Goal: Task Accomplishment & Management: Manage account settings

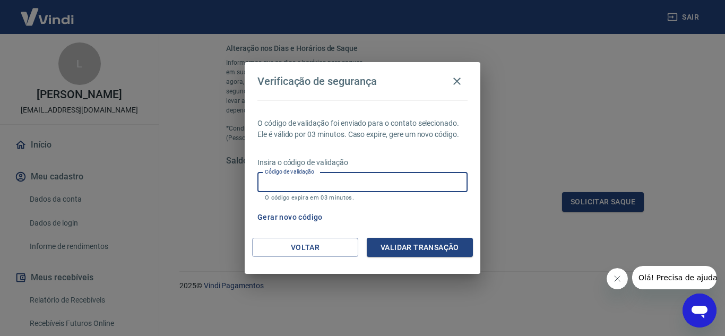
scroll to position [159, 0]
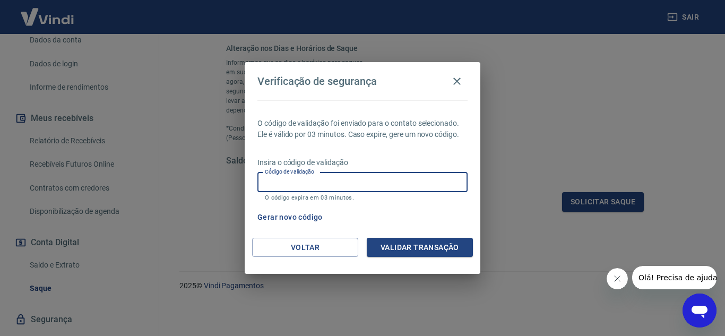
drag, startPoint x: 0, startPoint y: 0, endPoint x: 387, endPoint y: 186, distance: 429.2
click at [387, 186] on input "Código de validação" at bounding box center [362, 182] width 210 height 20
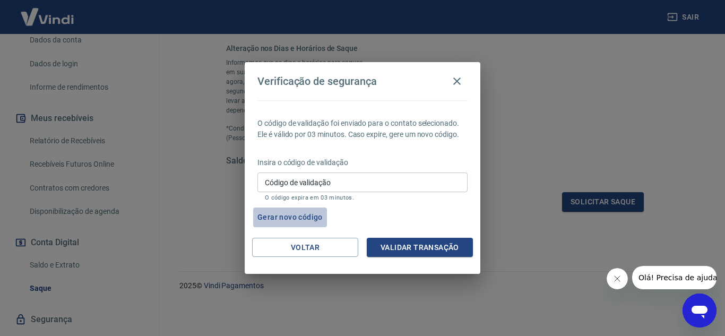
click at [283, 214] on button "Gerar novo código" at bounding box center [290, 218] width 74 height 20
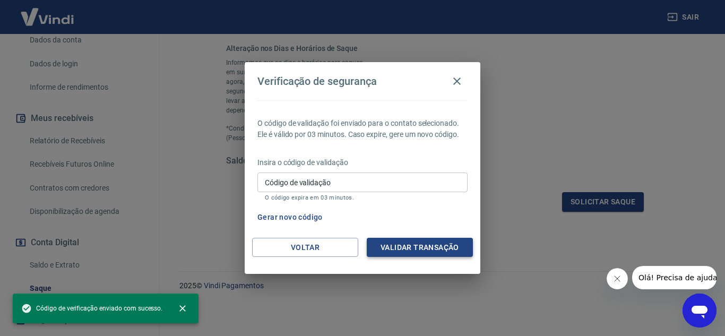
click at [420, 246] on button "Validar transação" at bounding box center [420, 248] width 106 height 20
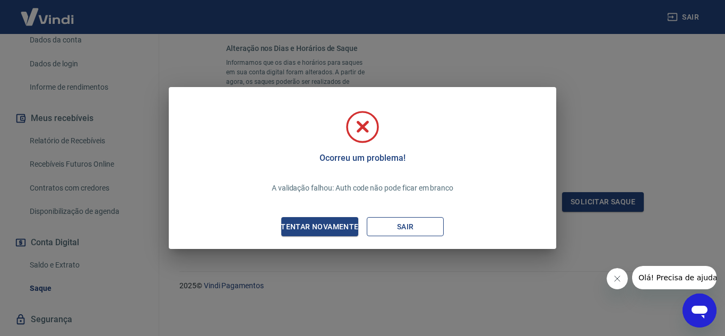
click at [400, 229] on button "Sair" at bounding box center [405, 227] width 77 height 20
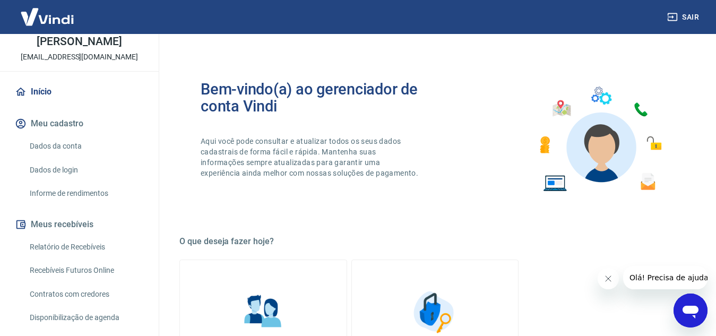
scroll to position [159, 0]
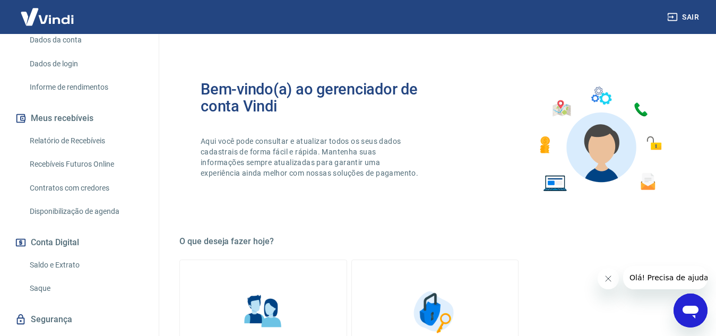
click at [64, 297] on link "Saque" at bounding box center [85, 289] width 120 height 22
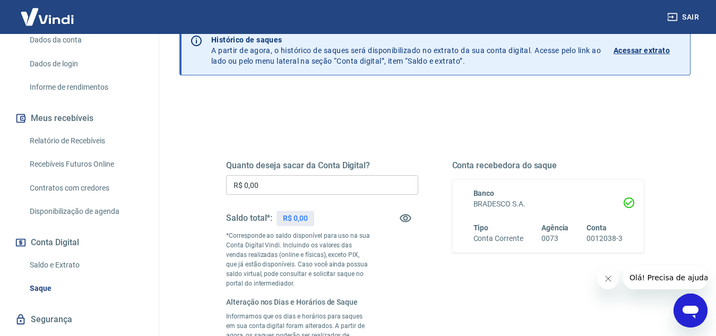
scroll to position [106, 0]
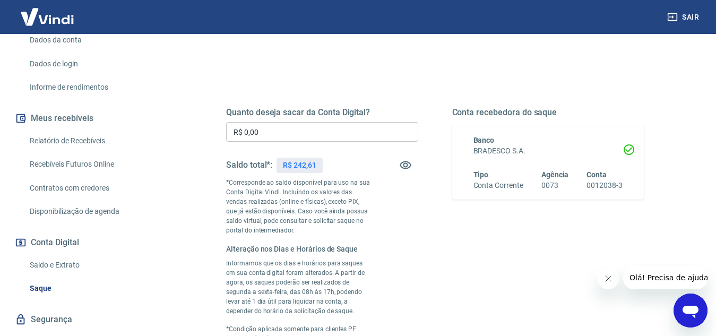
click at [326, 132] on input "R$ 0,00" at bounding box center [322, 132] width 192 height 20
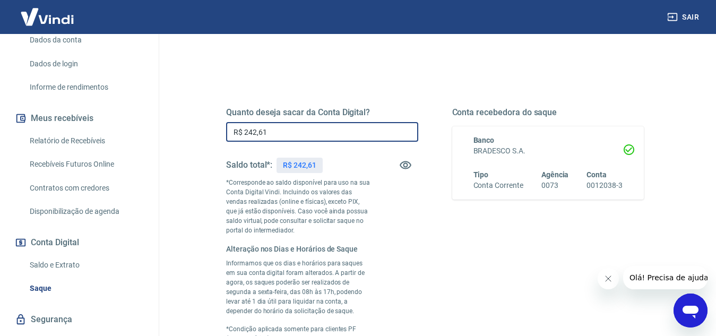
scroll to position [307, 0]
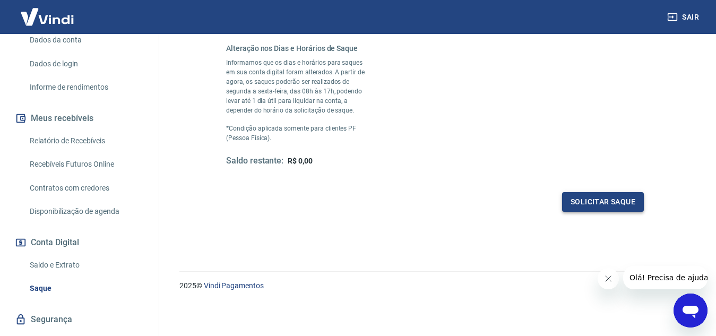
type input "R$ 242,61"
click at [602, 195] on button "Solicitar saque" at bounding box center [603, 202] width 82 height 20
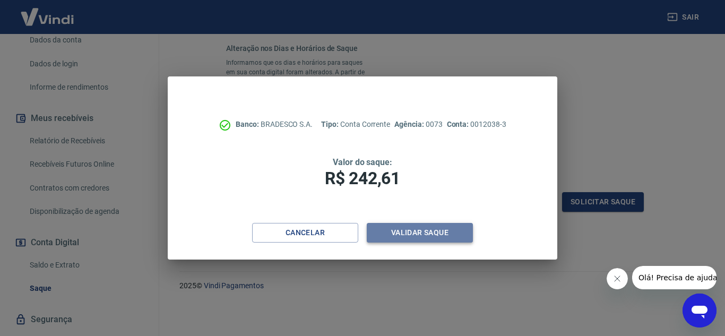
click at [425, 232] on button "Validar saque" at bounding box center [420, 233] width 106 height 20
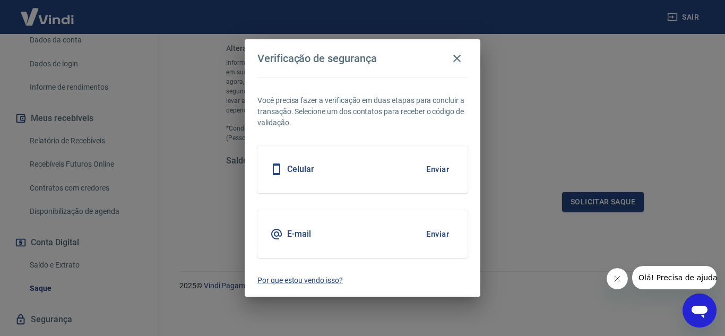
click at [365, 231] on div "E-mail Enviar" at bounding box center [362, 234] width 210 height 48
click at [437, 226] on button "Enviar" at bounding box center [437, 234] width 34 height 22
click at [443, 237] on button "Enviar" at bounding box center [437, 234] width 34 height 22
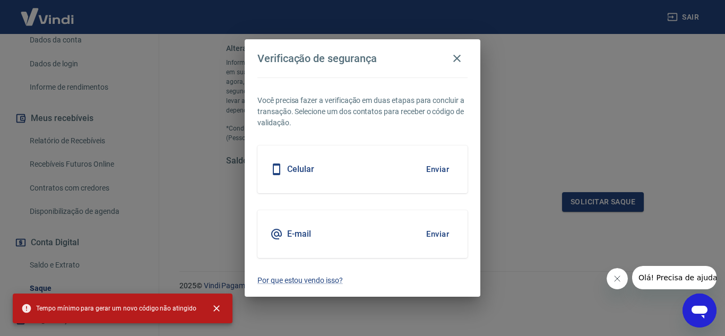
click at [435, 171] on button "Enviar" at bounding box center [437, 169] width 34 height 22
click at [460, 59] on icon "button" at bounding box center [457, 58] width 13 height 13
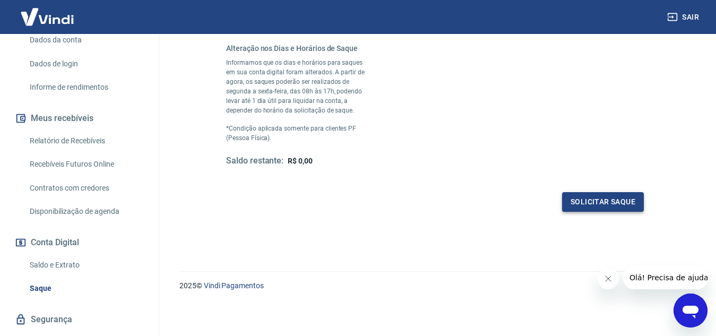
click at [586, 201] on button "Solicitar saque" at bounding box center [603, 202] width 82 height 20
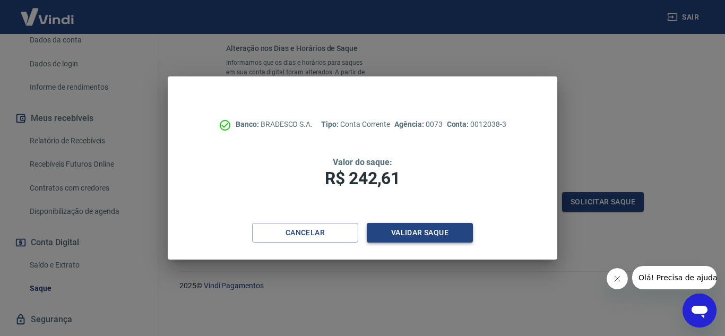
click at [404, 231] on button "Validar saque" at bounding box center [420, 233] width 106 height 20
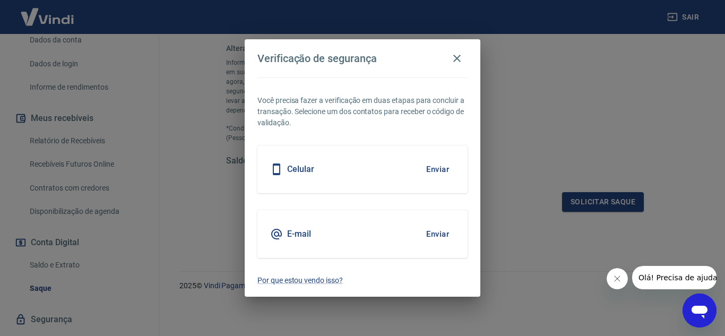
click at [444, 239] on button "Enviar" at bounding box center [437, 234] width 34 height 22
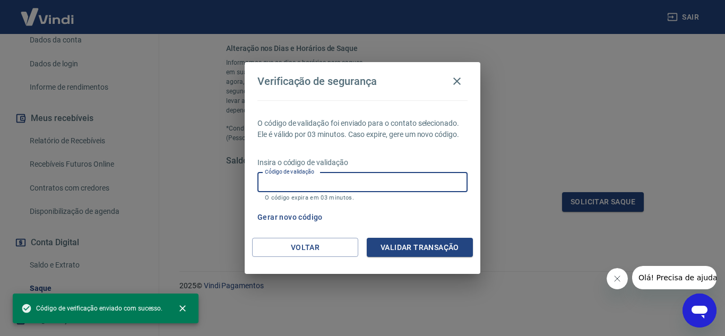
click at [379, 179] on input "Código de validação" at bounding box center [362, 182] width 210 height 20
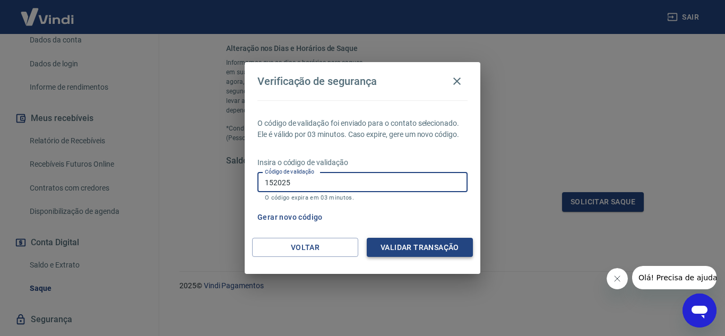
type input "152025"
click at [455, 245] on button "Validar transação" at bounding box center [420, 248] width 106 height 20
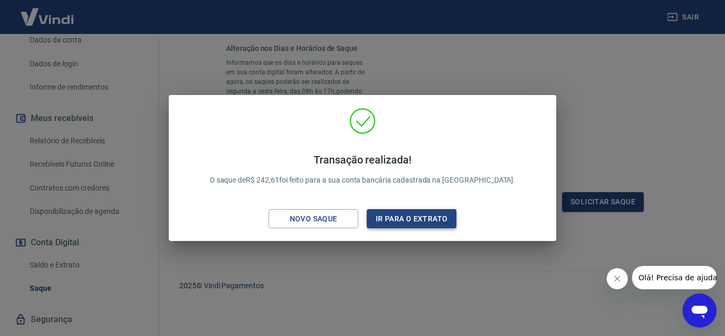
click at [381, 223] on button "Ir para o extrato" at bounding box center [412, 219] width 90 height 20
